Goal: Task Accomplishment & Management: Manage account settings

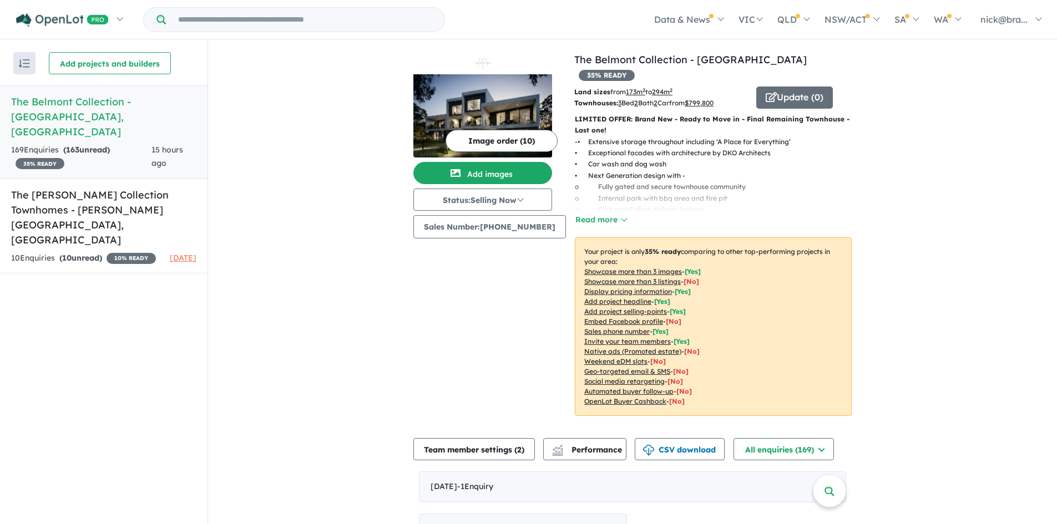
click at [79, 145] on span "163" at bounding box center [72, 150] width 13 height 10
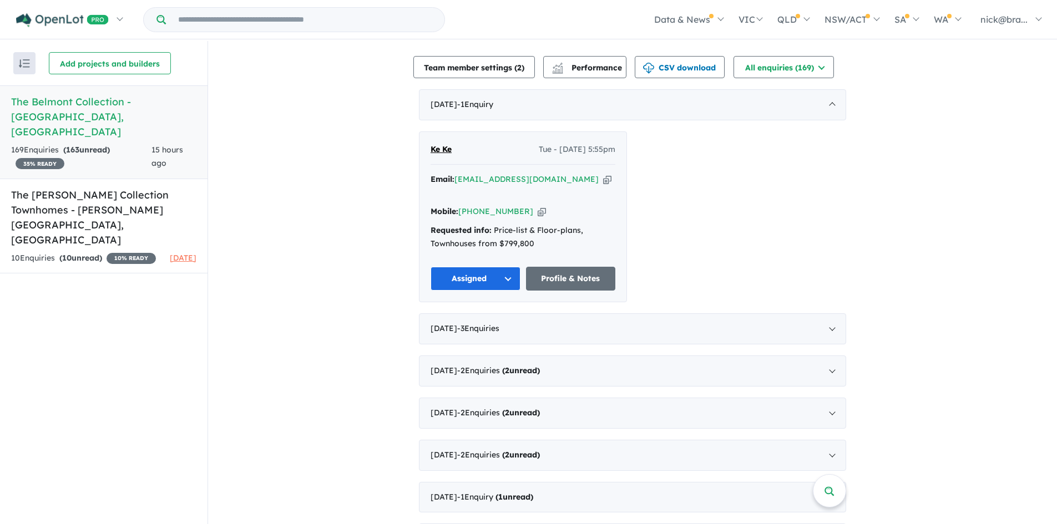
scroll to position [388, 0]
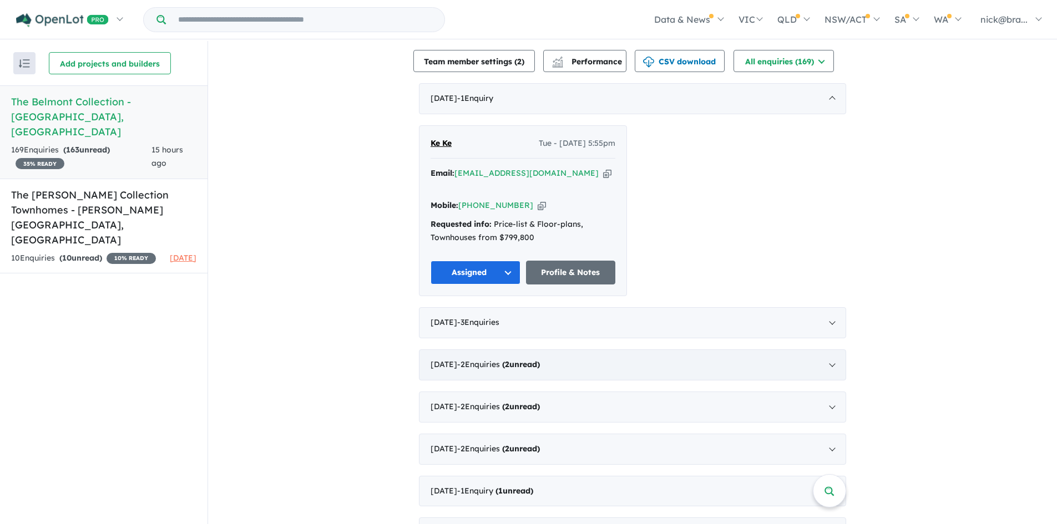
click at [513, 360] on span "( 2 unread)" at bounding box center [520, 365] width 40 height 10
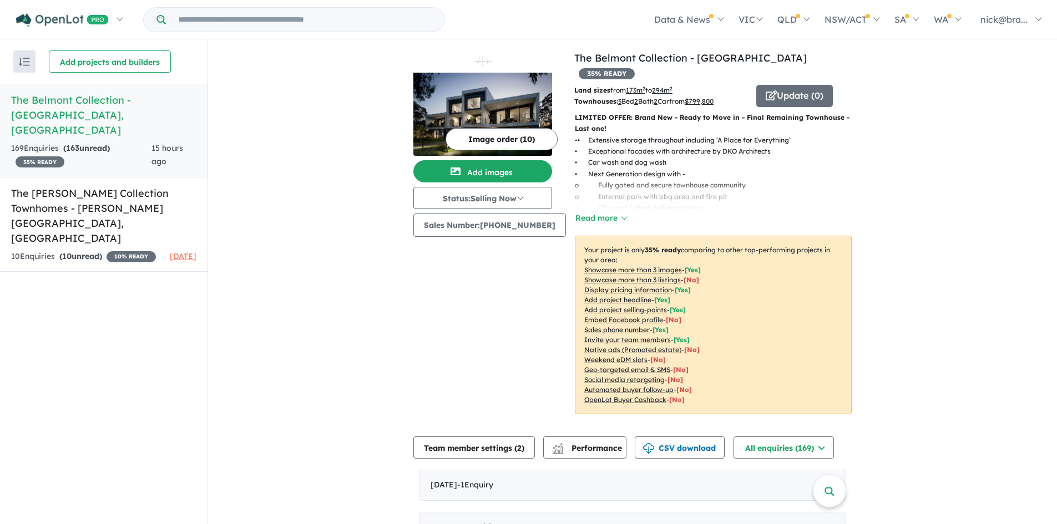
scroll to position [0, 0]
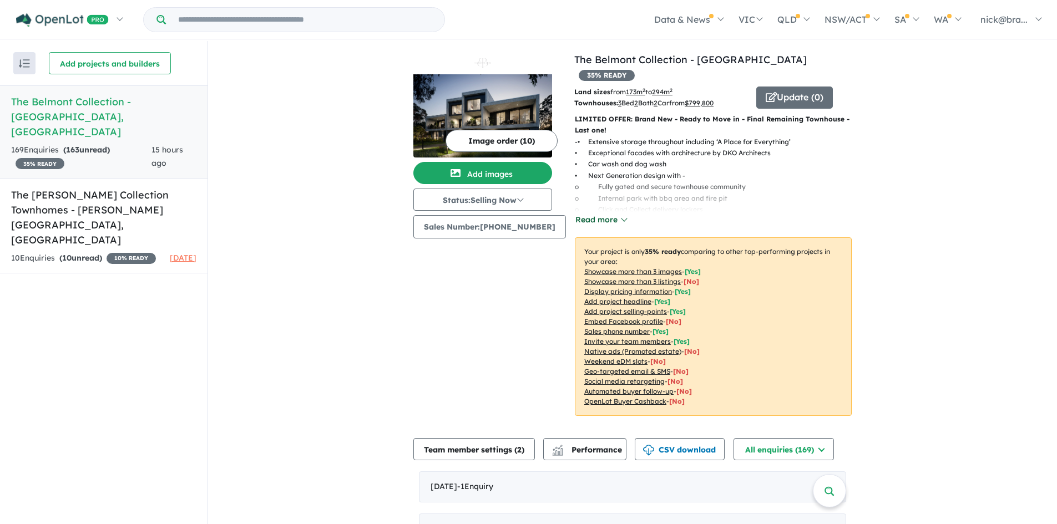
click at [598, 214] on button "Read more" at bounding box center [601, 220] width 52 height 13
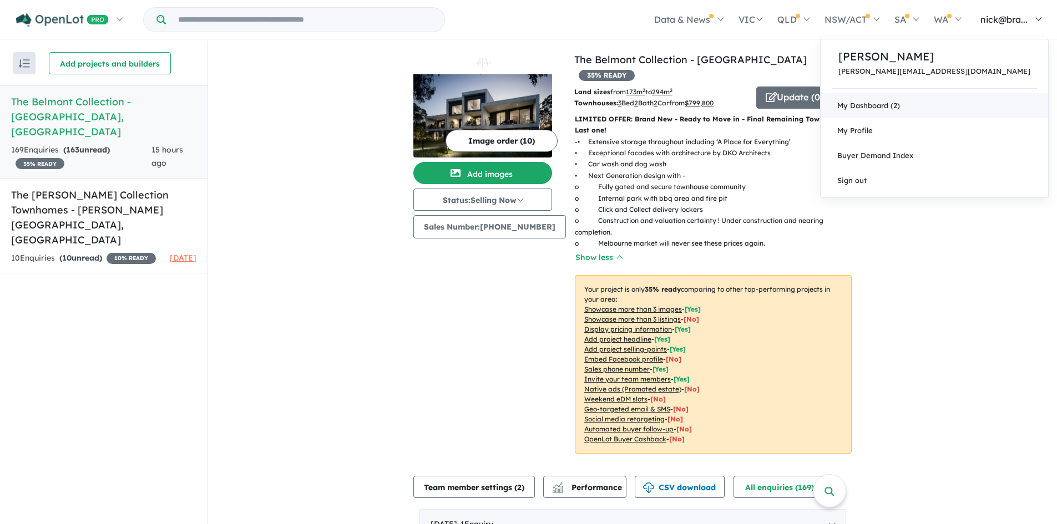
click at [968, 101] on link "My Dashboard (2)" at bounding box center [935, 105] width 228 height 25
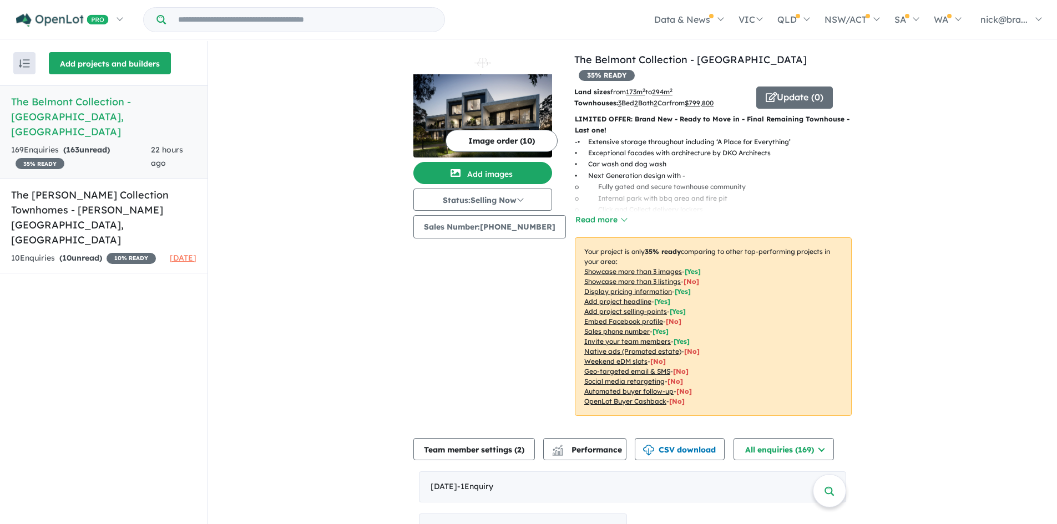
click at [93, 60] on button "Add projects and builders" at bounding box center [110, 63] width 122 height 22
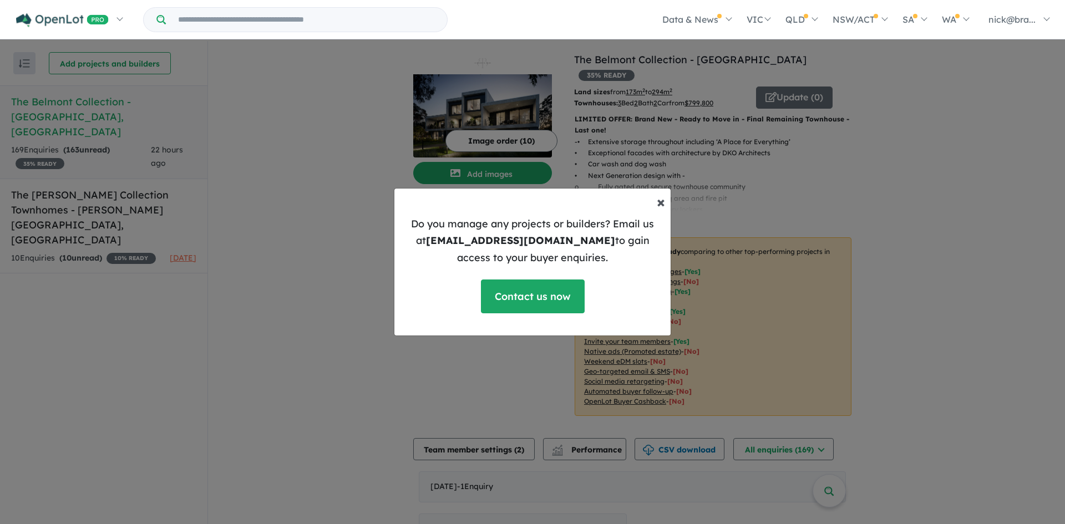
click at [661, 200] on span "×" at bounding box center [661, 201] width 8 height 19
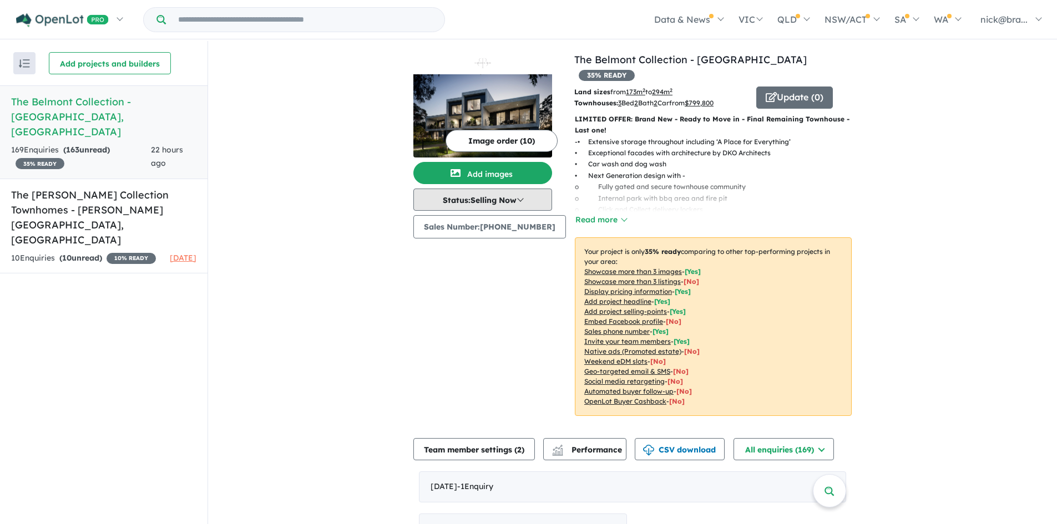
click at [523, 196] on button "Status: Selling Now" at bounding box center [482, 200] width 139 height 22
click at [447, 297] on button "Sold Out" at bounding box center [455, 301] width 82 height 25
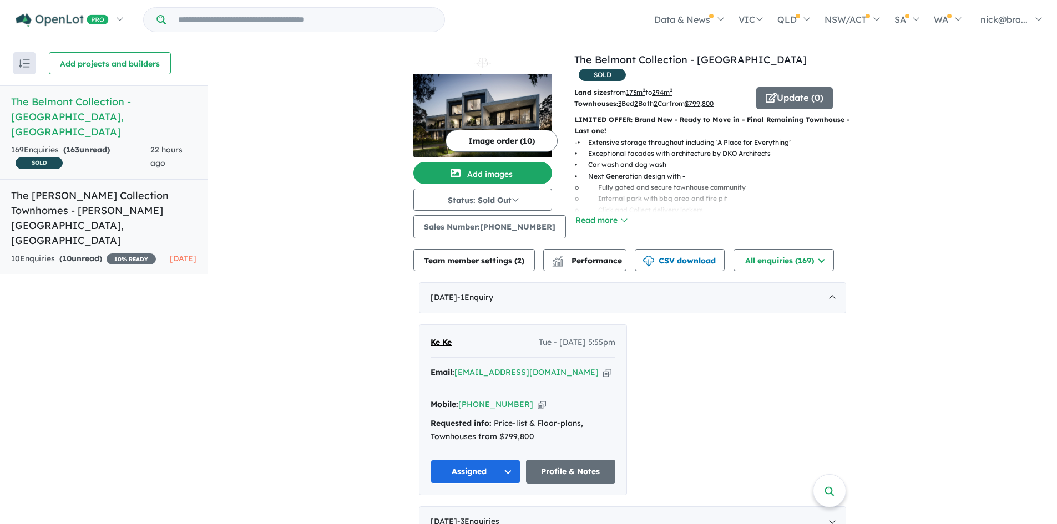
click at [108, 188] on h5 "The [PERSON_NAME] Collection Townhomes - [PERSON_NAME][GEOGRAPHIC_DATA] , [GEOG…" at bounding box center [103, 218] width 185 height 60
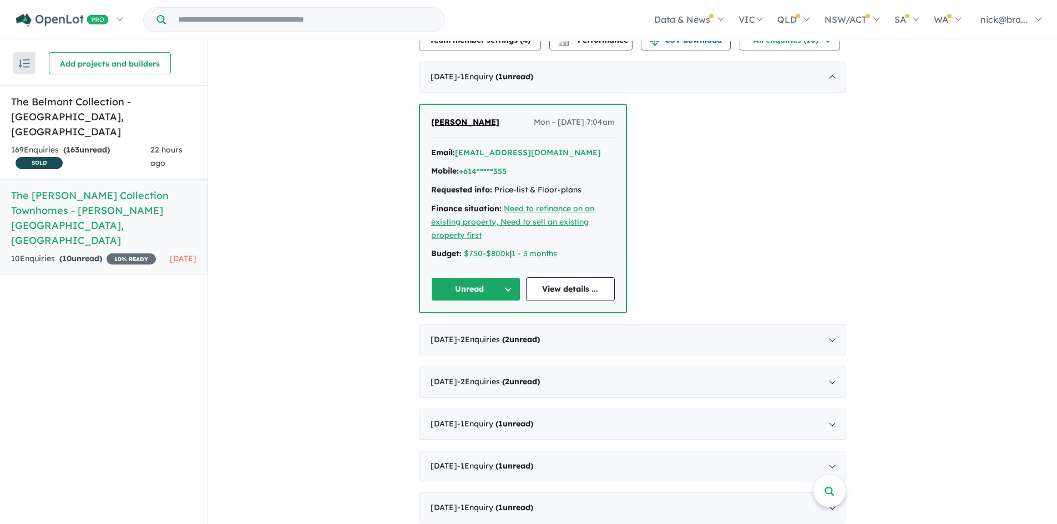
scroll to position [333, 0]
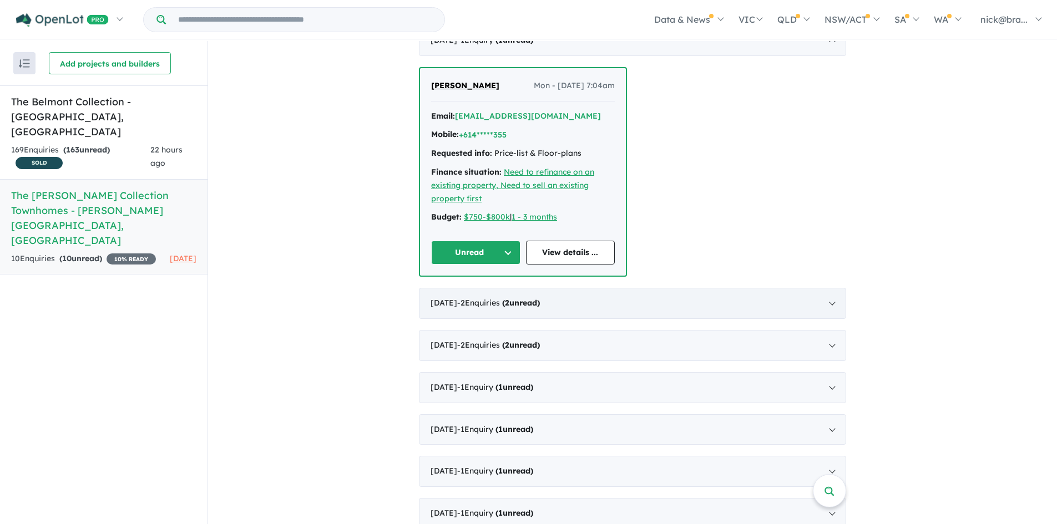
click at [638, 300] on div "[DATE] - 2 Enquir ies ( 2 unread)" at bounding box center [632, 303] width 427 height 31
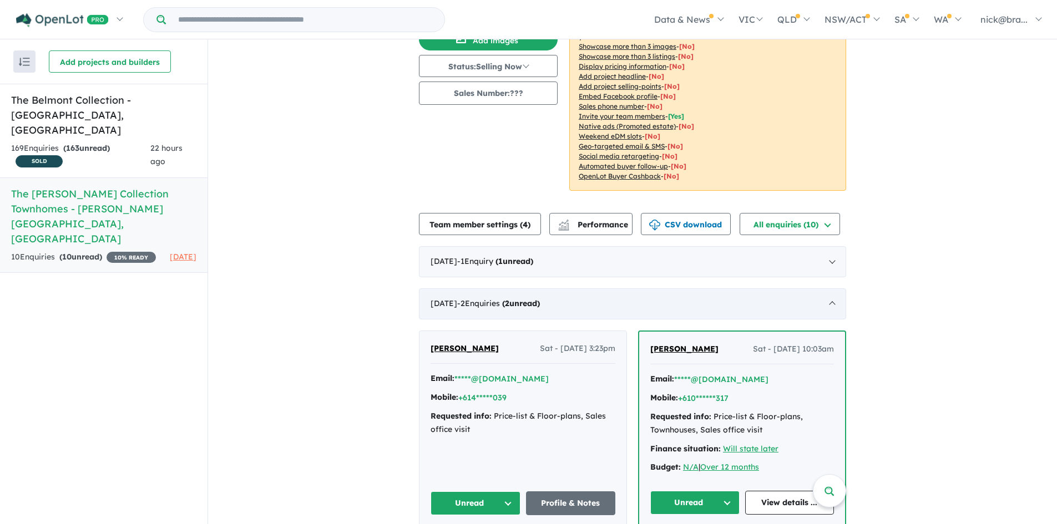
scroll to position [55, 0]
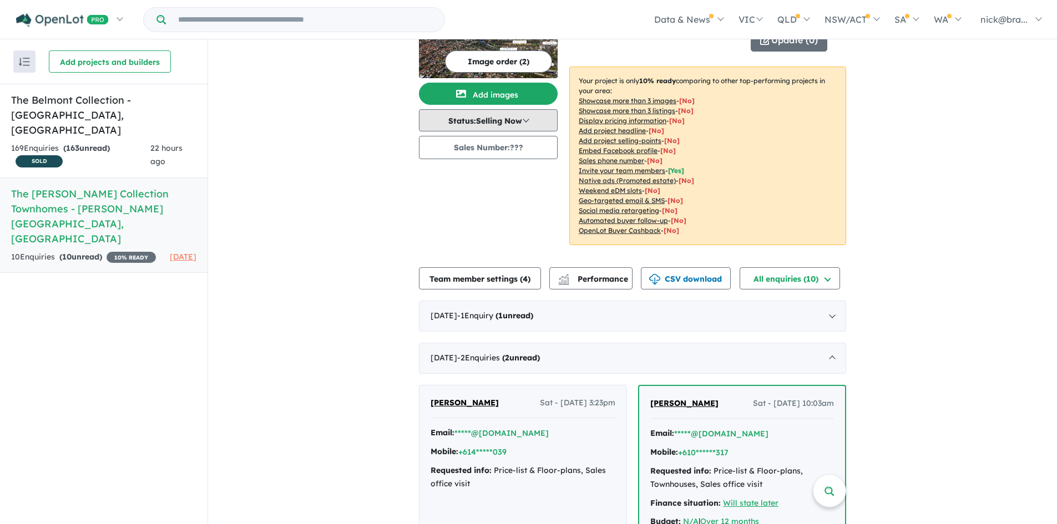
click at [523, 119] on button "Status: Selling Now" at bounding box center [488, 120] width 139 height 22
click at [451, 218] on button "Sold Out" at bounding box center [460, 222] width 82 height 25
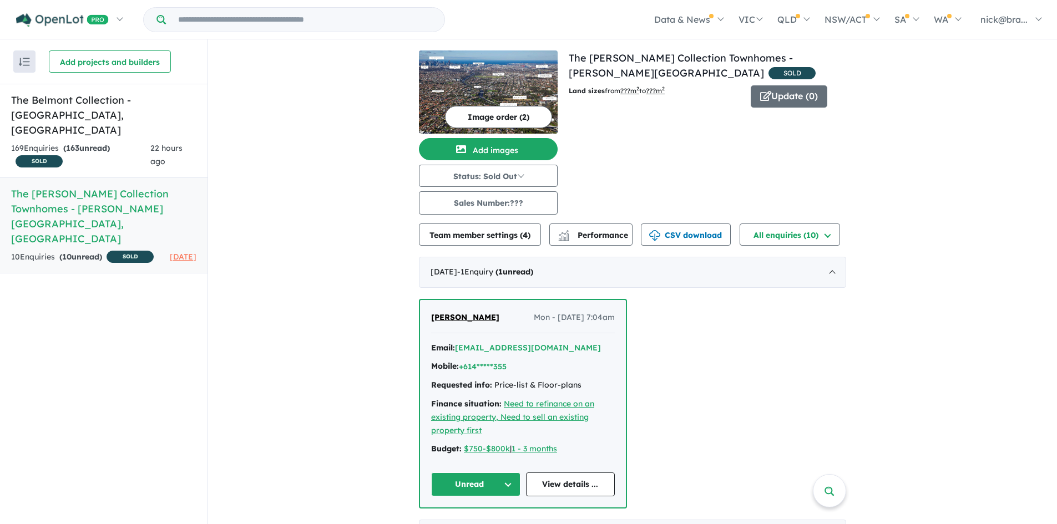
scroll to position [0, 0]
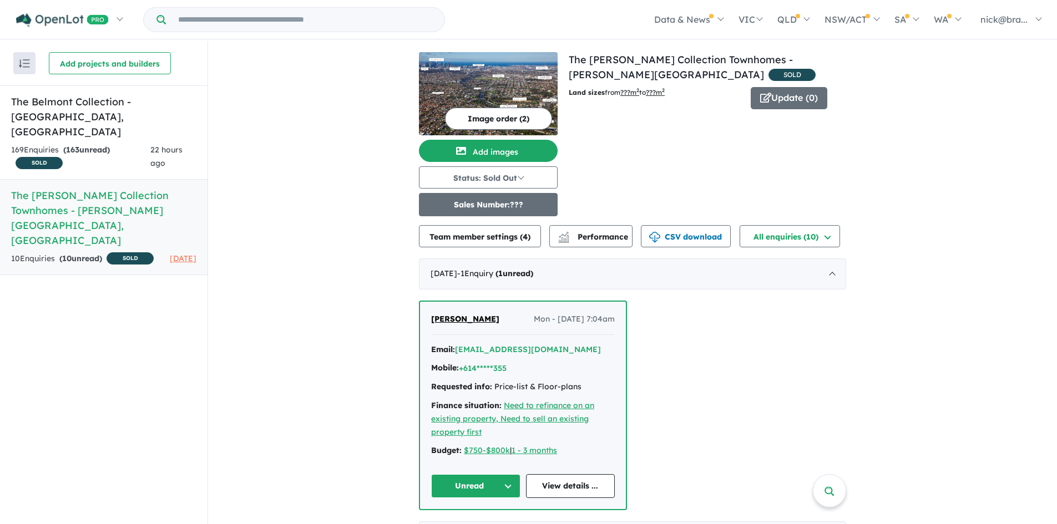
click at [472, 199] on button "Sales Number: ???" at bounding box center [488, 204] width 139 height 23
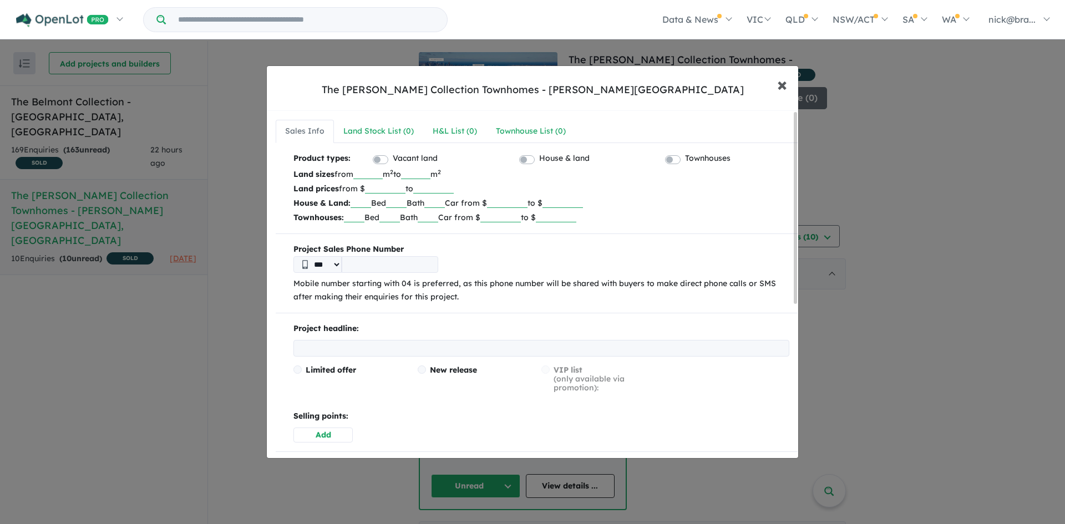
click at [780, 84] on span "×" at bounding box center [782, 84] width 10 height 24
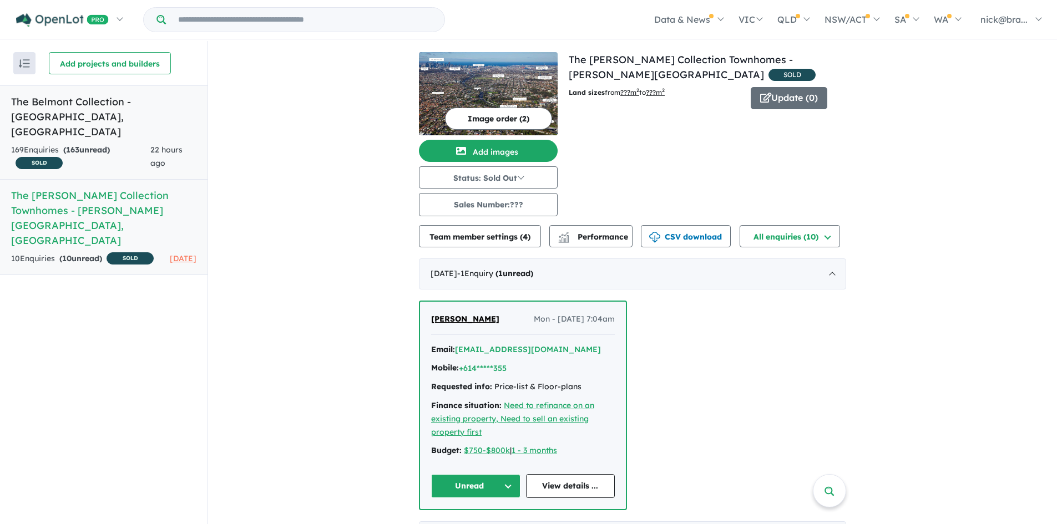
click at [75, 105] on h5 "The Belmont Collection - [GEOGRAPHIC_DATA] , [GEOGRAPHIC_DATA]" at bounding box center [103, 116] width 185 height 45
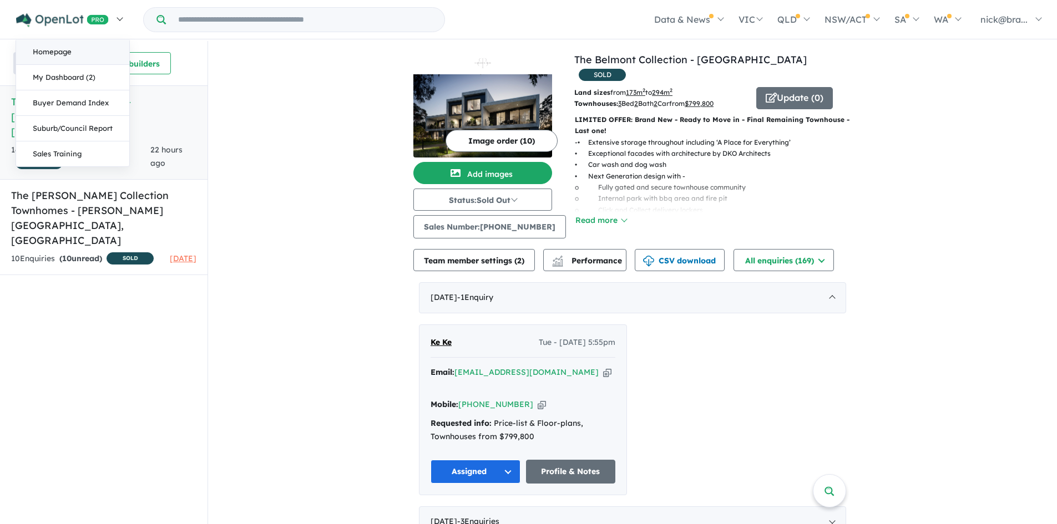
click at [55, 49] on link "Homepage" at bounding box center [72, 52] width 113 height 26
